Goal: Task Accomplishment & Management: Manage account settings

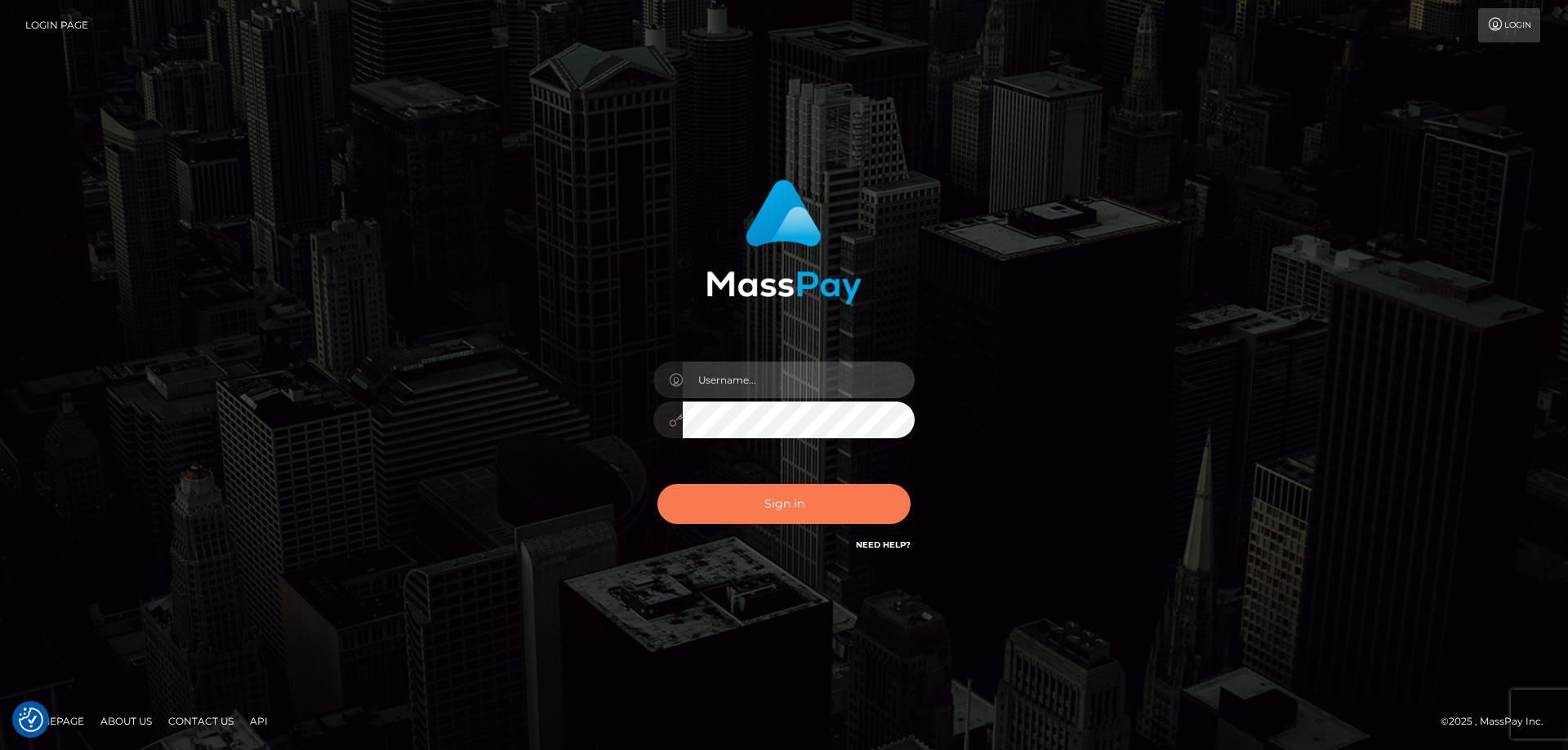
type input "angie.ctfo"
click at [819, 493] on button "Sign in" at bounding box center [784, 504] width 253 height 40
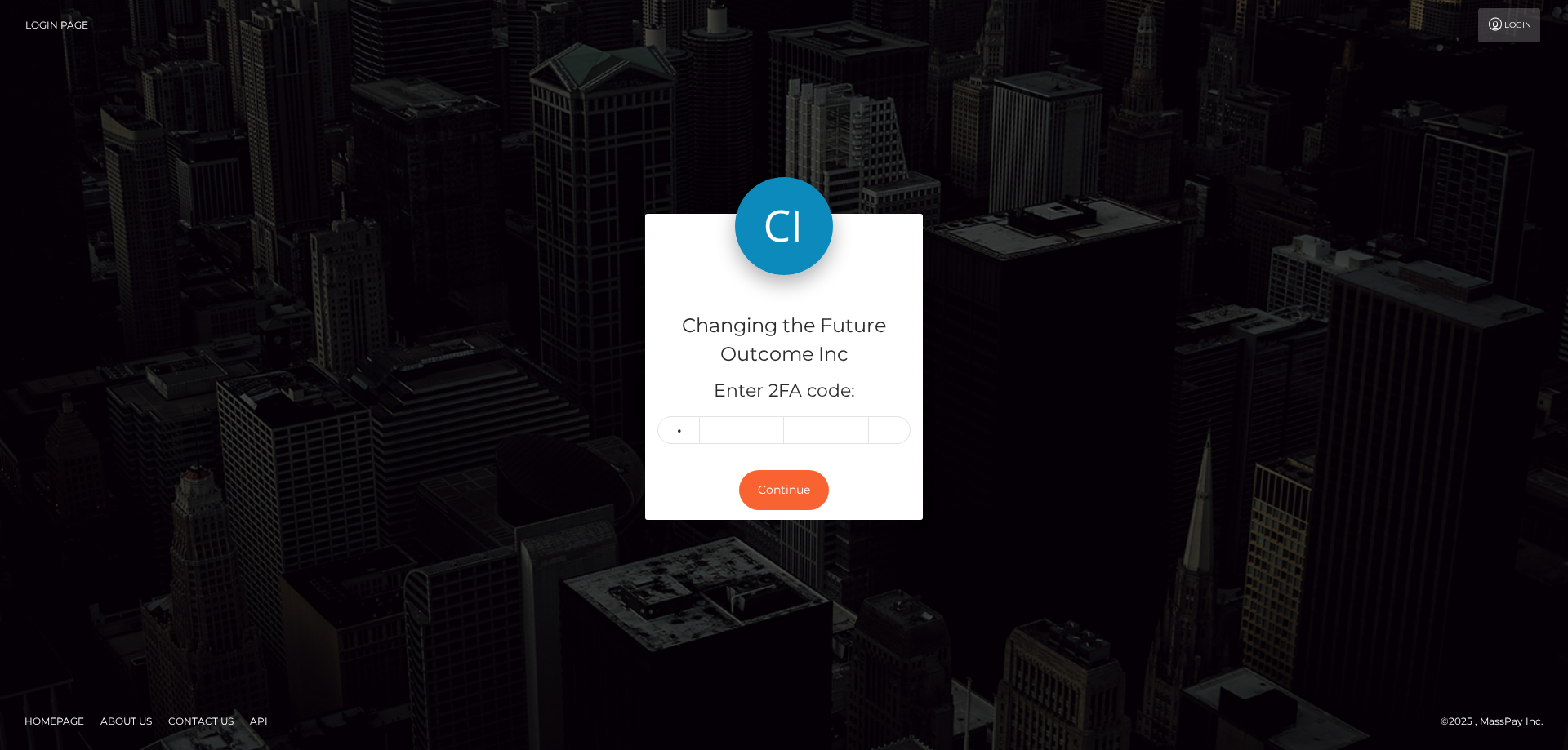
type input "6"
type input "2"
type input "8"
type input "3"
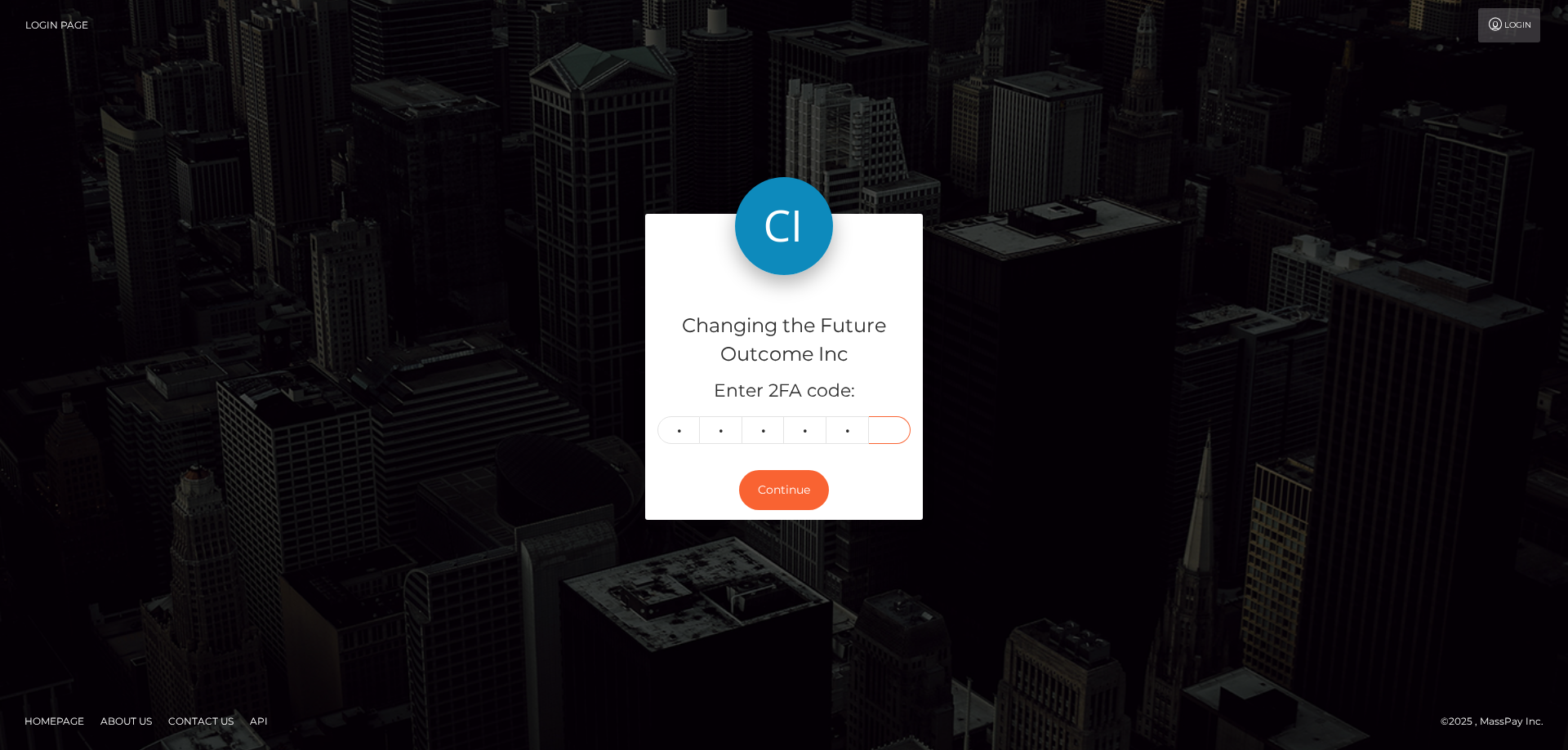
type input "9"
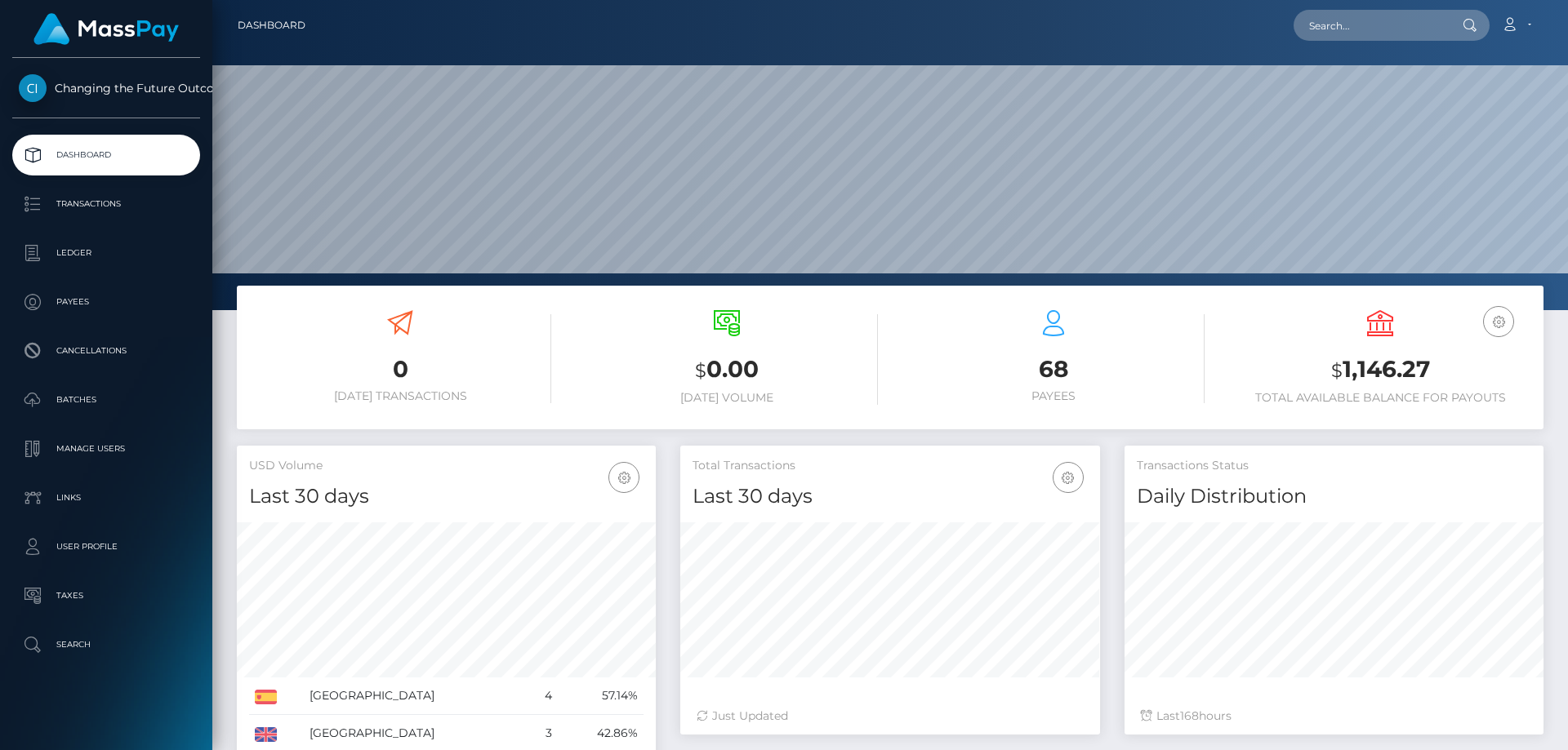
scroll to position [290, 420]
click at [1460, 481] on div "Transactions Status Daily Distribution" at bounding box center [1335, 478] width 419 height 65
